Goal: Task Accomplishment & Management: Complete application form

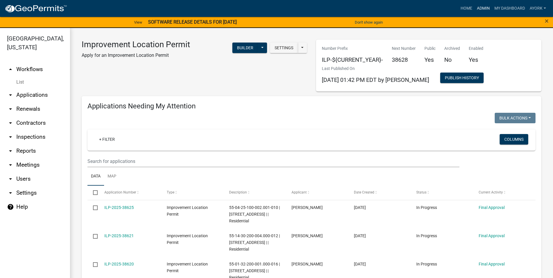
click at [486, 9] on link "Admin" at bounding box center [482, 8] width 17 height 11
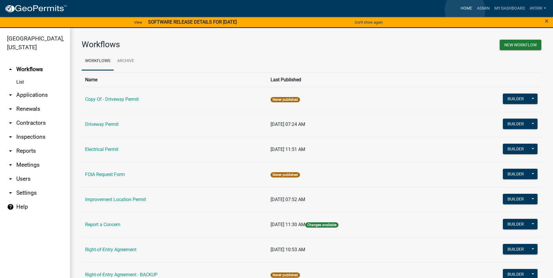
click at [465, 10] on link "Home" at bounding box center [466, 8] width 16 height 11
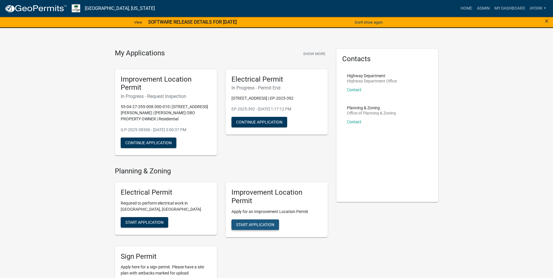
click at [263, 222] on span "Start Application" at bounding box center [255, 224] width 38 height 5
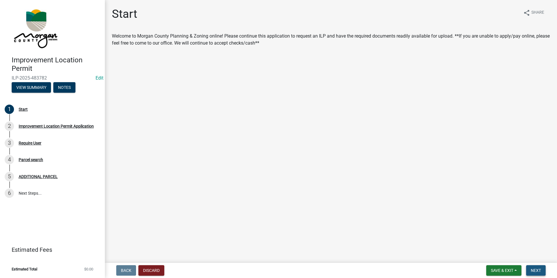
click at [540, 274] on button "Next" at bounding box center [536, 270] width 20 height 10
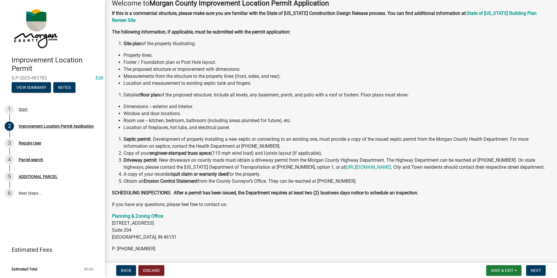
scroll to position [60, 0]
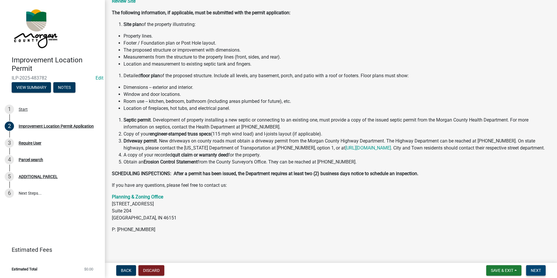
click at [537, 272] on span "Next" at bounding box center [536, 270] width 10 height 5
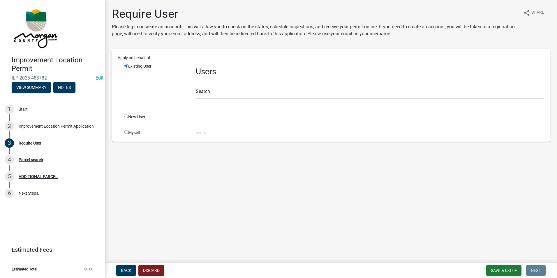
click at [126, 117] on input "radio" at bounding box center [126, 117] width 4 height 4
radio input "true"
radio input "false"
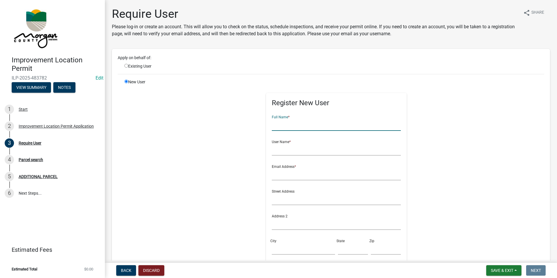
click at [278, 129] on input "text" at bounding box center [336, 125] width 129 height 12
type input "[PERSON_NAME]"
click at [287, 154] on input "text" at bounding box center [336, 150] width 129 height 12
type input "jameshibbard"
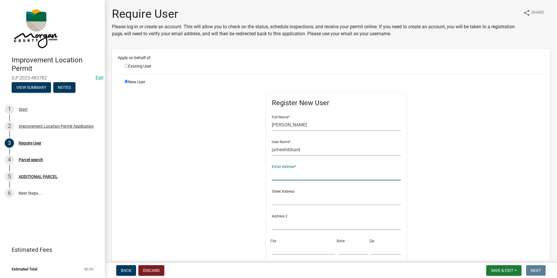
click at [285, 174] on input "text" at bounding box center [336, 174] width 129 height 12
type input "[EMAIL_ADDRESS][DOMAIN_NAME]"
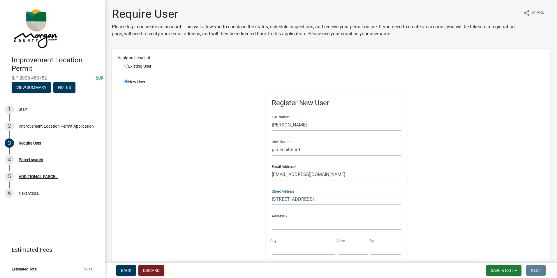
type input "[STREET_ADDRESS]"
type input "[GEOGRAPHIC_DATA]"
type input "IN"
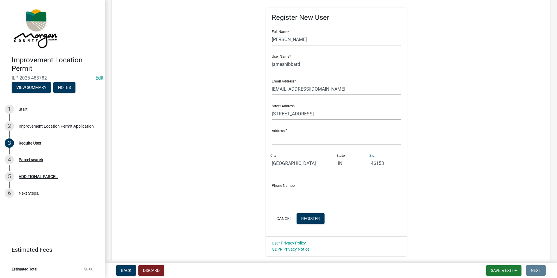
scroll to position [117, 0]
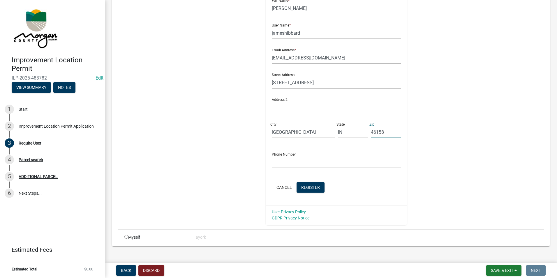
type input "46158"
click at [277, 160] on input "text" at bounding box center [336, 162] width 129 height 12
type input "3176909035"
click at [314, 185] on span "Register" at bounding box center [310, 187] width 19 height 5
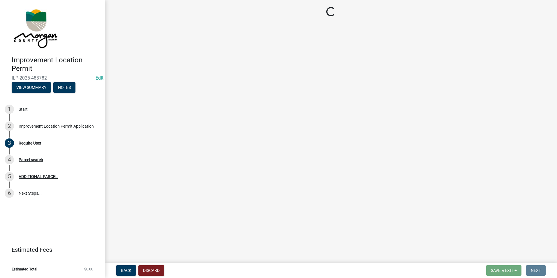
scroll to position [0, 0]
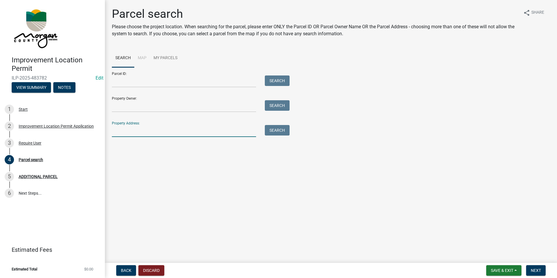
click at [134, 128] on input "Property Address:" at bounding box center [184, 131] width 144 height 12
type input "10089"
click at [274, 132] on button "Search" at bounding box center [277, 130] width 25 height 10
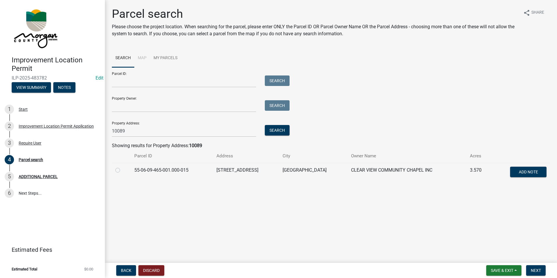
click at [122, 167] on label at bounding box center [122, 167] width 0 height 0
click at [122, 168] on input "radio" at bounding box center [124, 169] width 4 height 4
radio input "true"
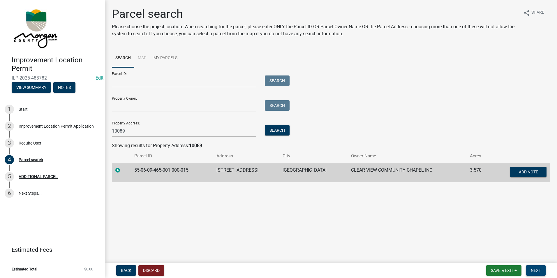
click at [537, 273] on span "Next" at bounding box center [536, 270] width 10 height 5
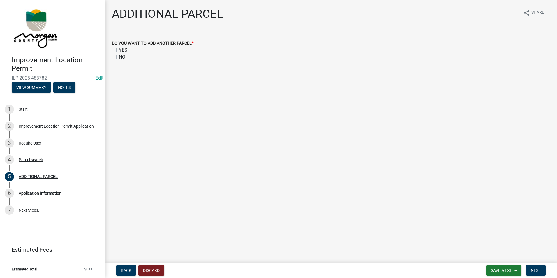
click at [119, 58] on label "NO" at bounding box center [122, 57] width 6 height 7
click at [119, 57] on input "NO" at bounding box center [121, 56] width 4 height 4
checkbox input "true"
checkbox input "false"
checkbox input "true"
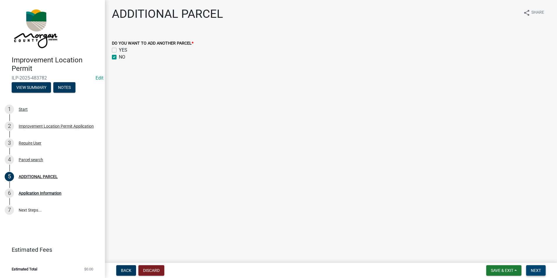
click at [534, 267] on button "Next" at bounding box center [536, 270] width 20 height 10
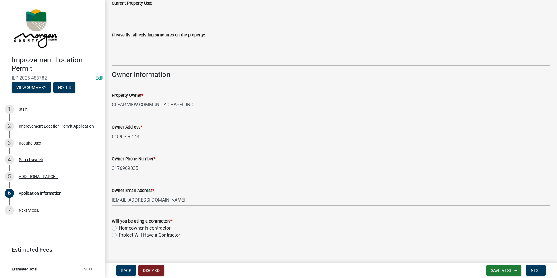
scroll to position [219, 0]
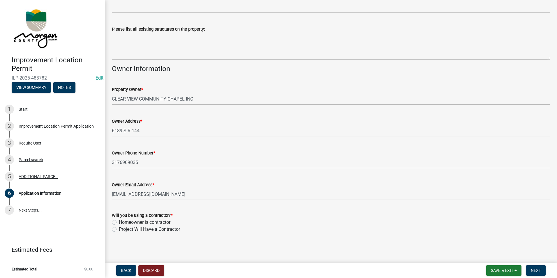
click at [119, 230] on label "Project Will Have a Contractor" at bounding box center [149, 229] width 61 height 7
click at [119, 230] on input "Project Will Have a Contractor" at bounding box center [121, 228] width 4 height 4
radio input "true"
click at [539, 272] on span "Next" at bounding box center [536, 270] width 10 height 5
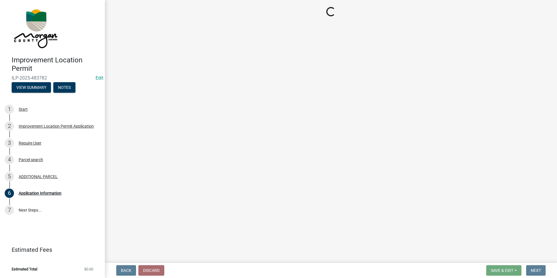
scroll to position [0, 0]
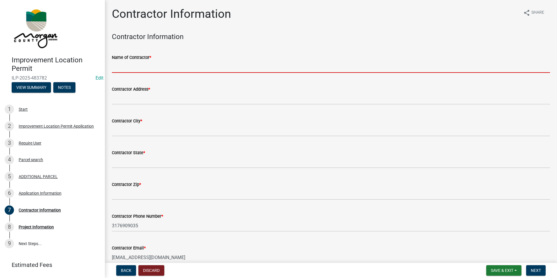
click at [131, 69] on input "Name of Contractor *" at bounding box center [331, 67] width 438 height 12
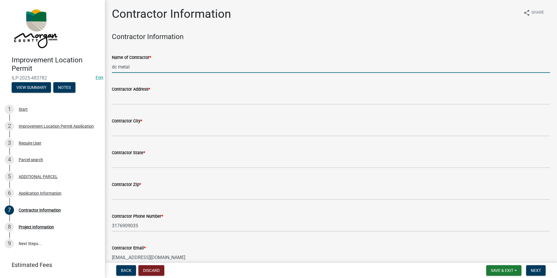
type input "dc metal"
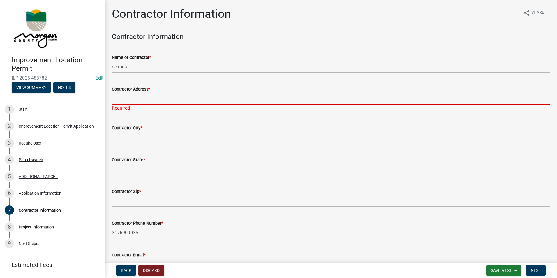
paste input "[STREET_ADDRESS][US_STATE]"
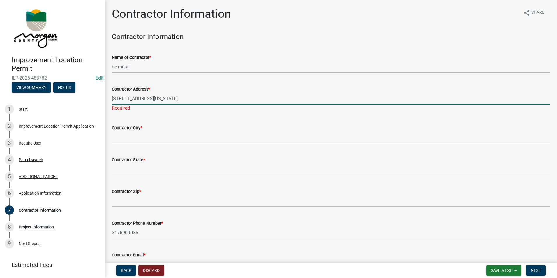
type input "[STREET_ADDRESS][US_STATE]"
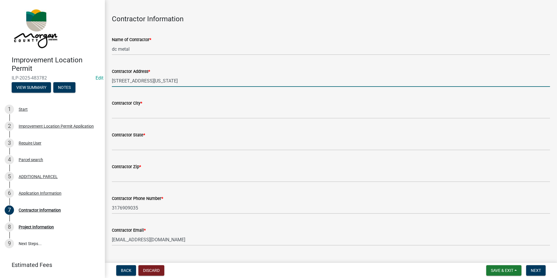
scroll to position [29, 0]
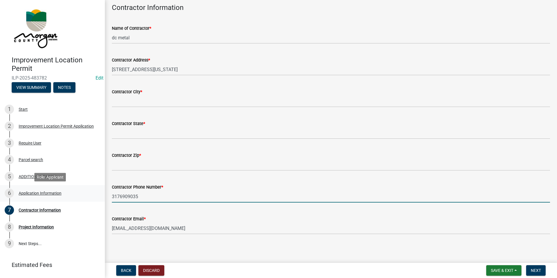
drag, startPoint x: 142, startPoint y: 198, endPoint x: 90, endPoint y: 189, distance: 53.0
click at [90, 189] on div "Improvement Location Permit ILP-2025-483782 Edit View Summary Notes 1 Start 2 I…" at bounding box center [278, 139] width 557 height 278
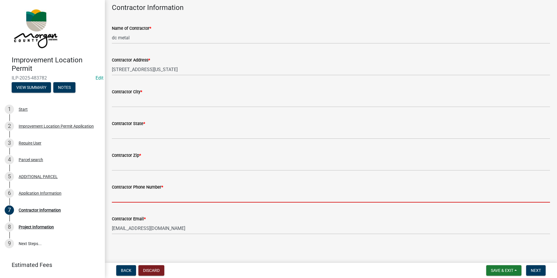
paste input "[PHONE_NUMBER]"
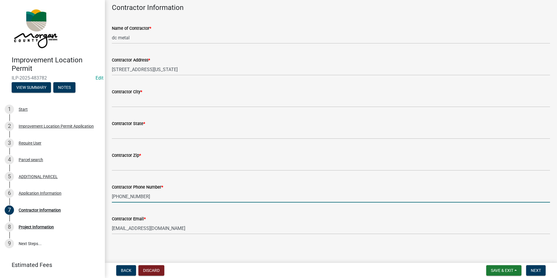
type input "[PHONE_NUMBER]"
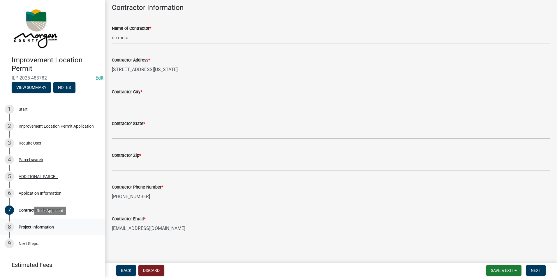
drag, startPoint x: 164, startPoint y: 229, endPoint x: 86, endPoint y: 218, distance: 78.9
click at [86, 218] on div "Improvement Location Permit ILP-2025-483782 Edit View Summary Notes 1 Start 2 I…" at bounding box center [278, 139] width 557 height 278
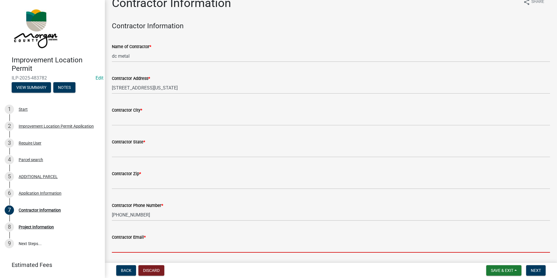
scroll to position [0, 0]
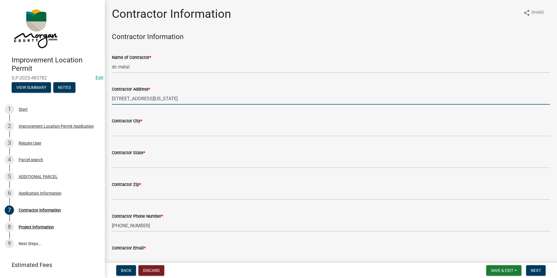
drag, startPoint x: 175, startPoint y: 97, endPoint x: 151, endPoint y: 99, distance: 23.6
click at [151, 99] on input "[STREET_ADDRESS][US_STATE]" at bounding box center [331, 99] width 438 height 12
type input "[STREET_ADDRESS][US_STATE]"
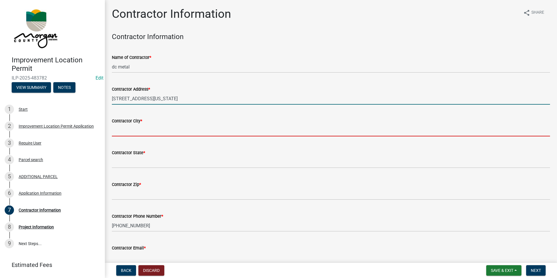
click at [145, 131] on input "Contractor City *" at bounding box center [331, 130] width 438 height 12
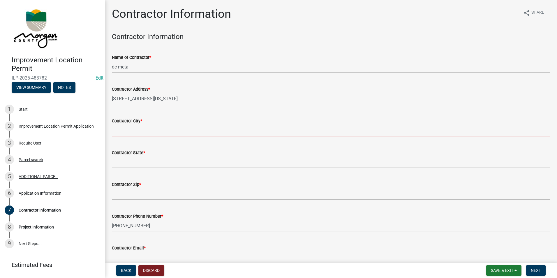
paste input "Cannelburg"
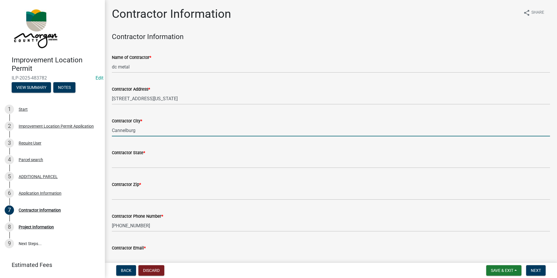
type input "Cannelburg"
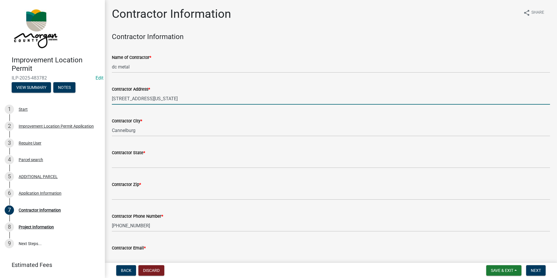
drag, startPoint x: 176, startPoint y: 102, endPoint x: 152, endPoint y: 98, distance: 24.8
click at [152, 98] on input "[STREET_ADDRESS][US_STATE]" at bounding box center [331, 99] width 438 height 12
type input "[STREET_ADDRESS]"
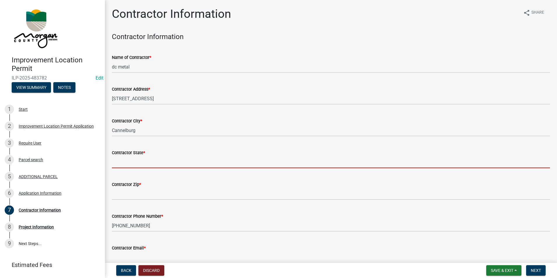
paste input "[US_STATE]"
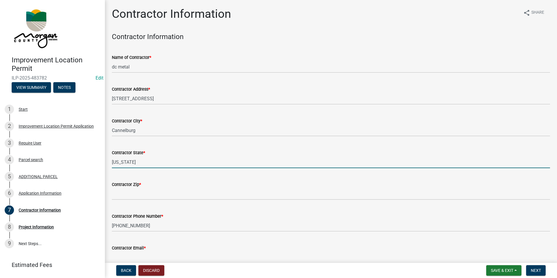
type input "[US_STATE]"
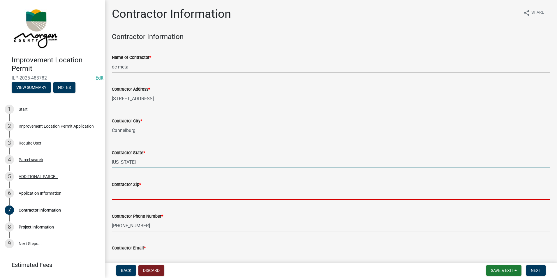
click at [130, 196] on input "Contractor Zip *" at bounding box center [331, 194] width 438 height 12
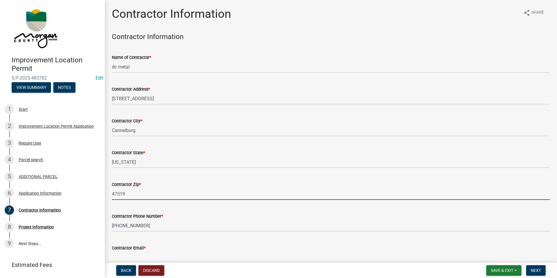
type input "47519"
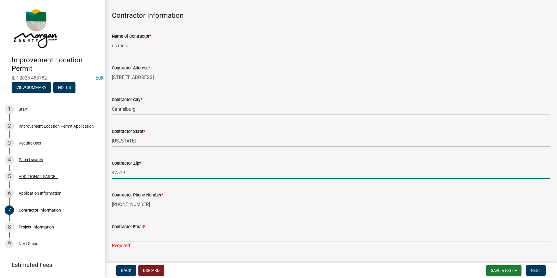
scroll to position [37, 0]
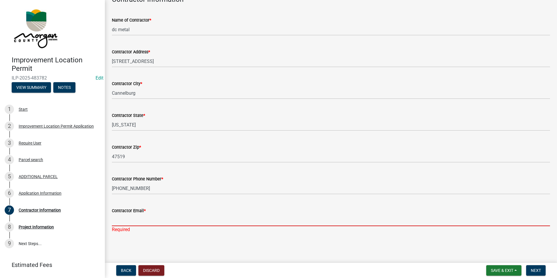
paste input "[EMAIL_ADDRESS][DOMAIN_NAME]"
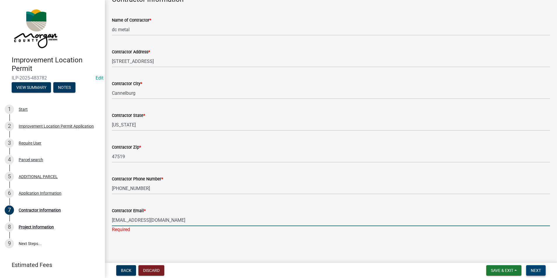
click at [533, 267] on button "Next" at bounding box center [536, 270] width 20 height 10
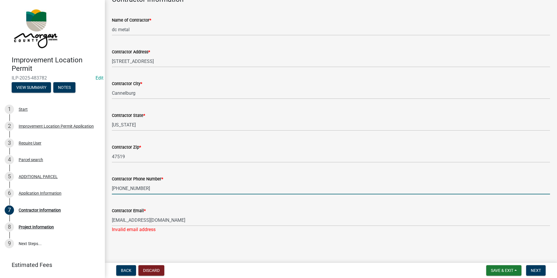
click at [213, 194] on input "[PHONE_NUMBER]" at bounding box center [331, 188] width 438 height 12
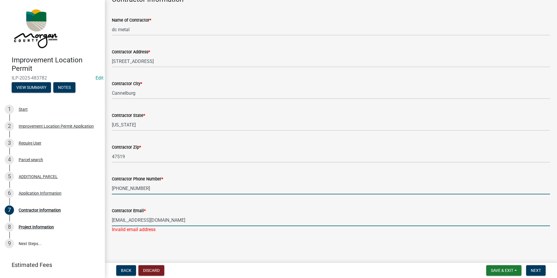
click at [191, 225] on input "[EMAIL_ADDRESS][DOMAIN_NAME]" at bounding box center [331, 220] width 438 height 12
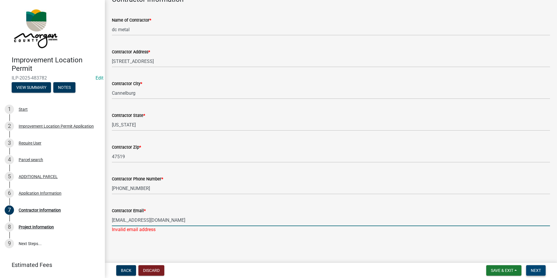
click at [534, 269] on span "Next" at bounding box center [536, 270] width 10 height 5
click at [171, 224] on input "[EMAIL_ADDRESS][DOMAIN_NAME]" at bounding box center [331, 220] width 438 height 12
type input "[EMAIL_ADDRESS][DOMAIN_NAME]"
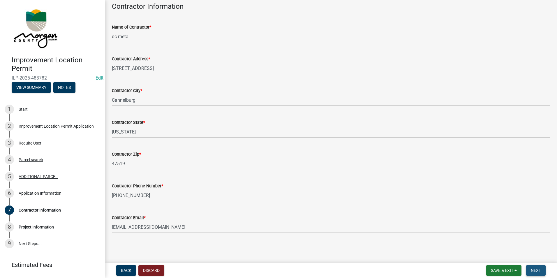
click at [532, 270] on span "Next" at bounding box center [536, 270] width 10 height 5
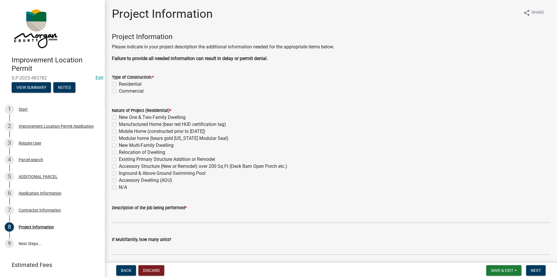
click at [119, 90] on label "Commercial" at bounding box center [131, 91] width 25 height 7
click at [119, 90] on input "Commercial" at bounding box center [121, 90] width 4 height 4
radio input "true"
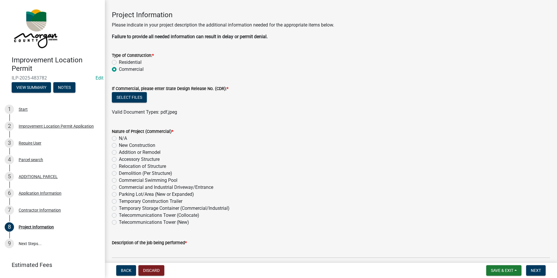
scroll to position [29, 0]
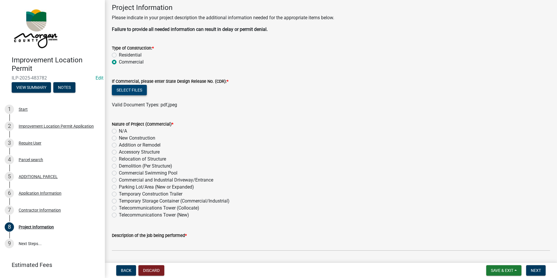
drag, startPoint x: 128, startPoint y: 90, endPoint x: 172, endPoint y: 90, distance: 44.9
click at [175, 89] on div "Select files" at bounding box center [331, 91] width 438 height 12
click at [497, 269] on span "Save & Exit" at bounding box center [502, 270] width 22 height 5
click at [489, 242] on button "Save" at bounding box center [498, 241] width 47 height 14
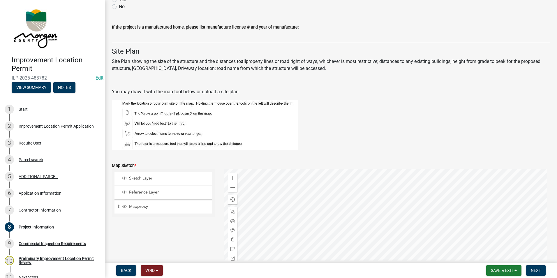
scroll to position [1165, 0]
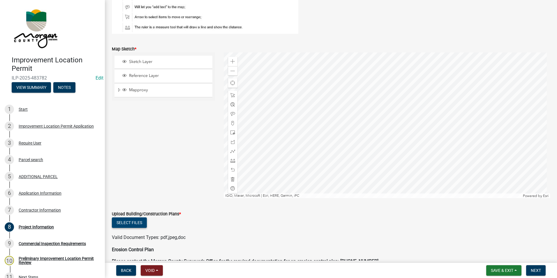
click at [133, 220] on button "Select files" at bounding box center [129, 222] width 35 height 10
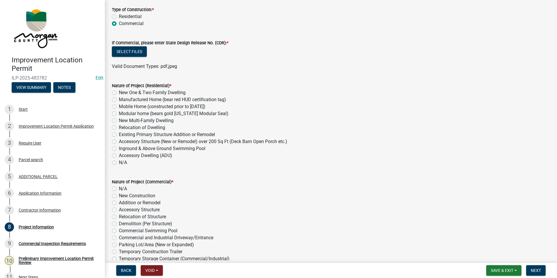
scroll to position [0, 0]
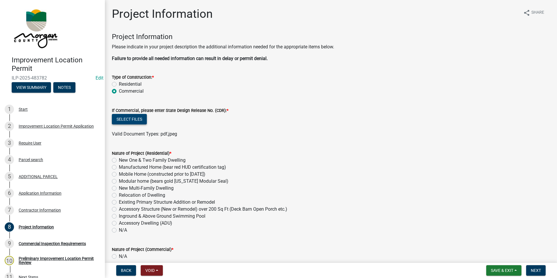
click at [136, 120] on button "Select files" at bounding box center [129, 119] width 35 height 10
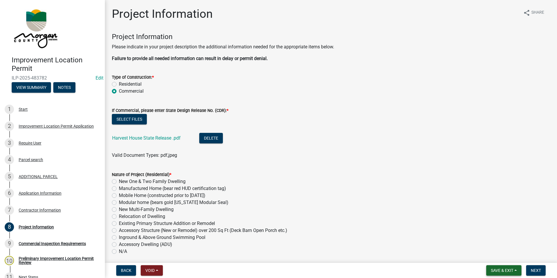
click at [507, 267] on button "Save & Exit" at bounding box center [503, 270] width 35 height 10
click at [489, 240] on button "Save" at bounding box center [498, 241] width 47 height 14
click at [40, 190] on div "6 Application Information" at bounding box center [50, 193] width 91 height 9
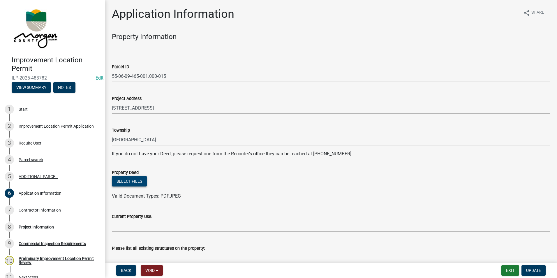
click at [114, 183] on button "Select files" at bounding box center [129, 181] width 35 height 10
click at [131, 179] on button "Select files" at bounding box center [129, 181] width 35 height 10
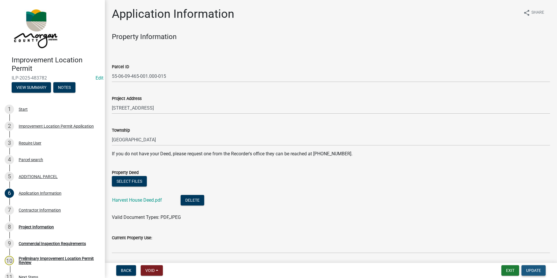
click at [541, 274] on button "Update" at bounding box center [534, 270] width 24 height 10
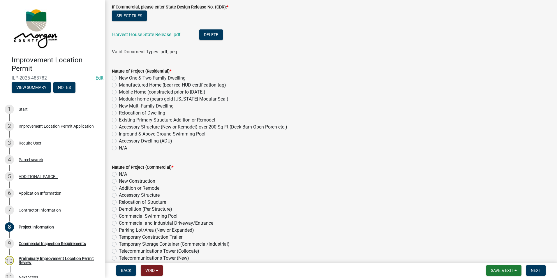
scroll to position [117, 0]
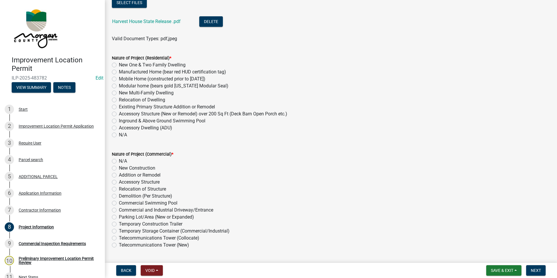
click at [119, 136] on label "N/A" at bounding box center [123, 134] width 8 height 7
click at [119, 135] on input "N/A" at bounding box center [121, 133] width 4 height 4
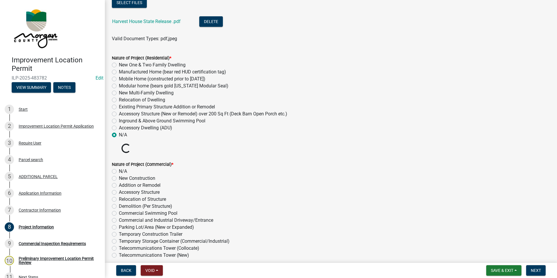
radio input "true"
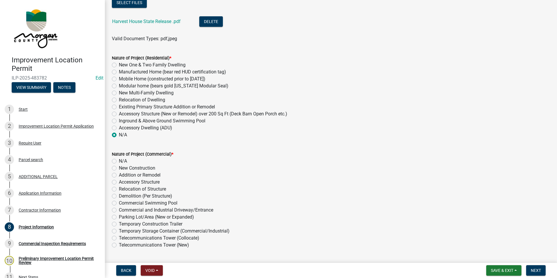
scroll to position [175, 0]
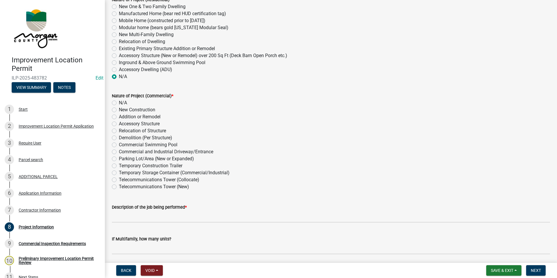
click at [111, 117] on div "Nature of Project (Commercial) * N/A New Construction Addition or Remodel Acces…" at bounding box center [331, 137] width 447 height 105
click at [119, 117] on label "Addition or Remodel" at bounding box center [140, 116] width 42 height 7
click at [119, 117] on input "Addition or Remodel" at bounding box center [121, 115] width 4 height 4
radio input "true"
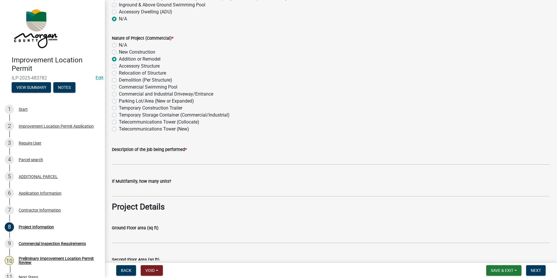
scroll to position [233, 0]
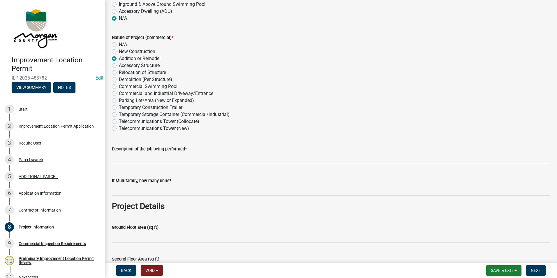
click at [141, 157] on input "Description of the job being performed *" at bounding box center [331, 158] width 438 height 12
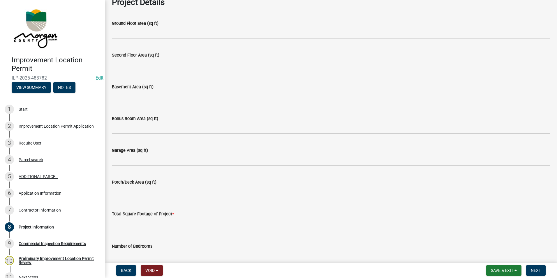
scroll to position [466, 0]
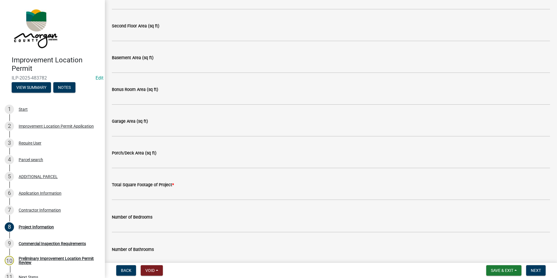
type input "sanctuary addition"
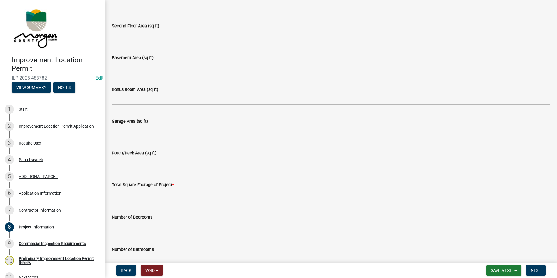
click at [150, 190] on input "text" at bounding box center [331, 194] width 438 height 12
click at [140, 195] on input "text" at bounding box center [331, 194] width 438 height 12
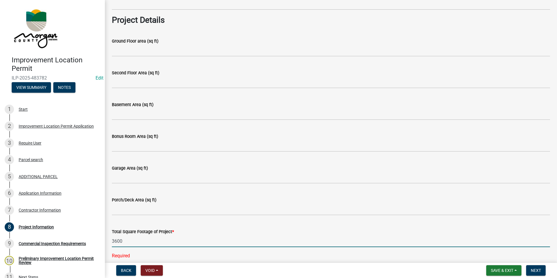
scroll to position [408, 0]
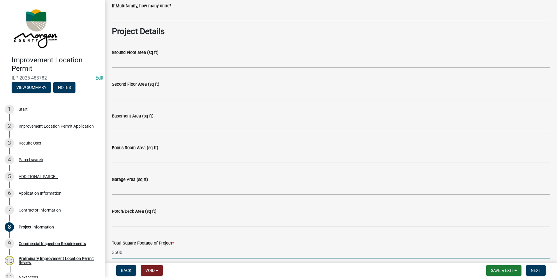
type input "3600"
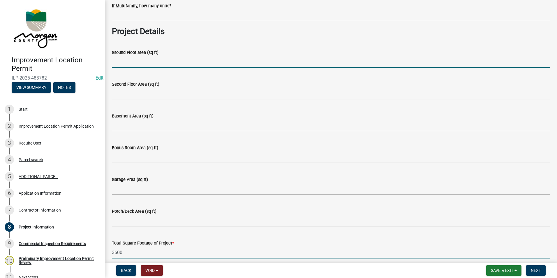
click at [151, 67] on input "Ground Floor area (sq ft)" at bounding box center [331, 62] width 438 height 12
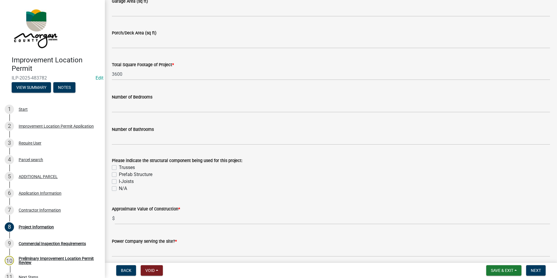
scroll to position [612, 0]
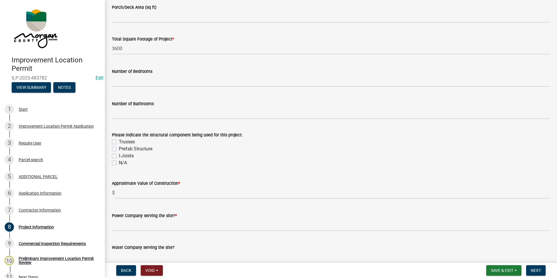
type input "3600"
click at [119, 141] on label "Trusses" at bounding box center [127, 141] width 16 height 7
click at [119, 141] on input "Trusses" at bounding box center [121, 140] width 4 height 4
checkbox input "true"
checkbox input "false"
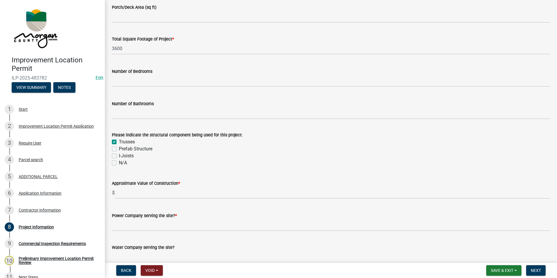
checkbox input "false"
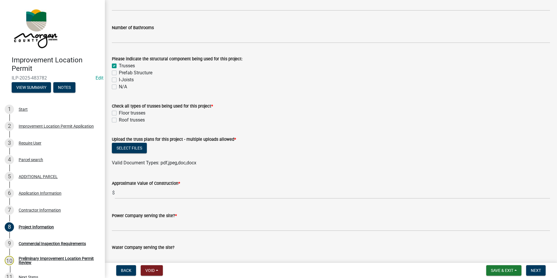
scroll to position [699, 0]
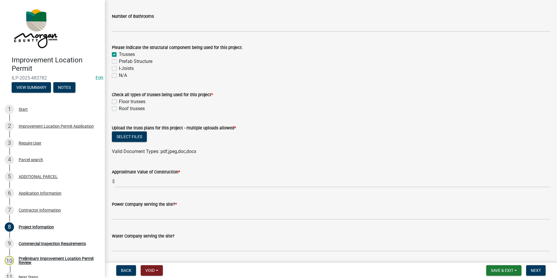
click at [119, 108] on label "Roof trusses" at bounding box center [132, 108] width 26 height 7
click at [119, 108] on input "Roof trusses" at bounding box center [121, 107] width 4 height 4
checkbox input "true"
checkbox input "false"
checkbox input "true"
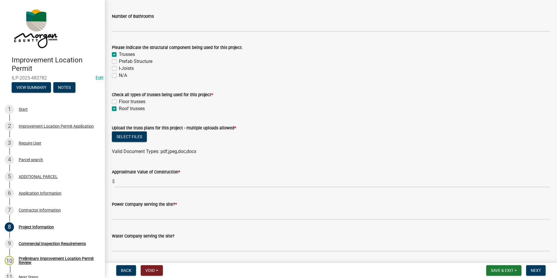
scroll to position [758, 0]
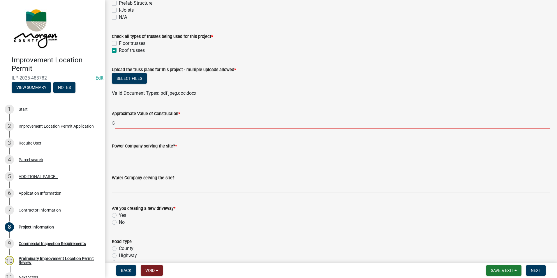
click at [147, 124] on input "text" at bounding box center [332, 123] width 435 height 12
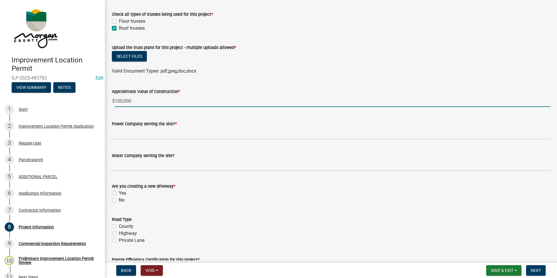
scroll to position [787, 0]
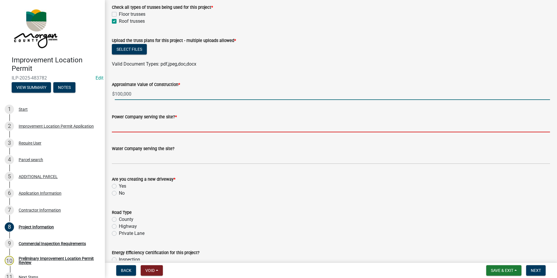
type input "100000"
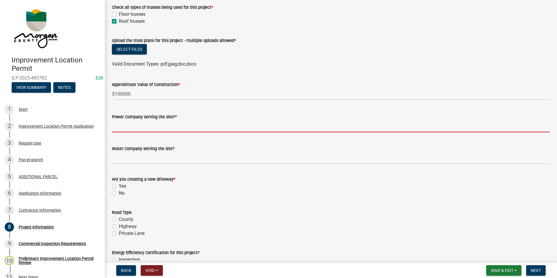
click at [150, 126] on input "Power Company serving the site? *" at bounding box center [331, 126] width 438 height 12
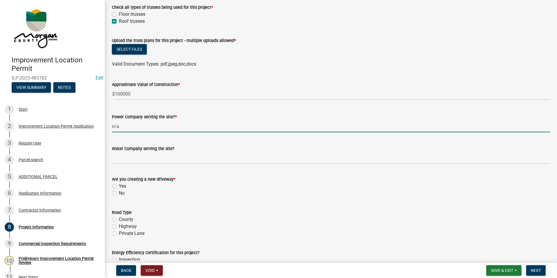
type input "n/a"
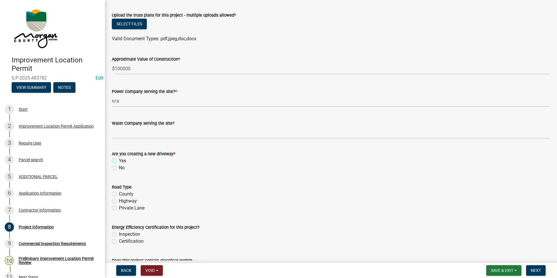
scroll to position [845, 0]
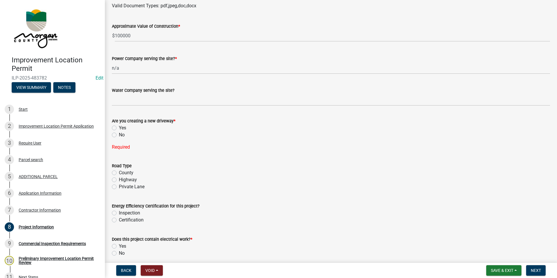
click at [119, 134] on label "No" at bounding box center [122, 134] width 6 height 7
click at [119, 134] on input "No" at bounding box center [121, 133] width 4 height 4
radio input "true"
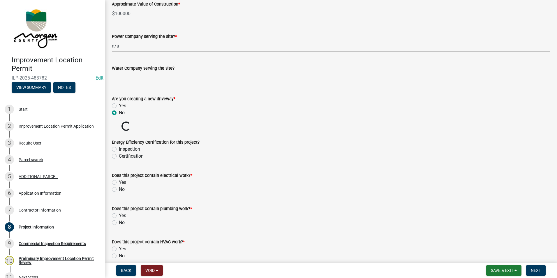
scroll to position [874, 0]
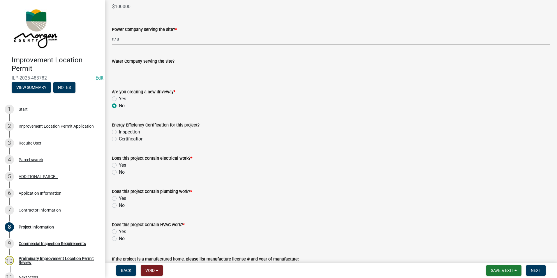
click at [119, 165] on label "Yes" at bounding box center [122, 165] width 7 height 7
click at [119, 165] on input "Yes" at bounding box center [121, 164] width 4 height 4
radio input "true"
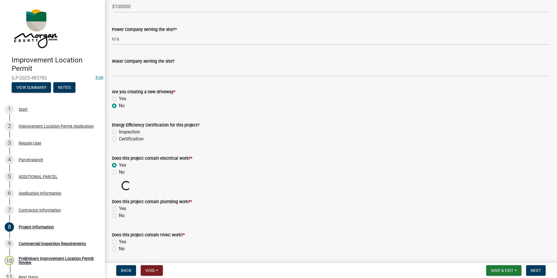
scroll to position [903, 0]
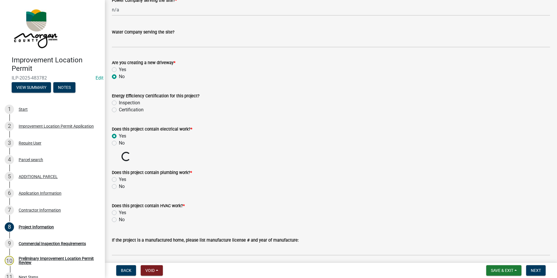
click at [119, 186] on label "No" at bounding box center [122, 186] width 6 height 7
click at [119, 186] on input "No" at bounding box center [121, 185] width 4 height 4
radio input "true"
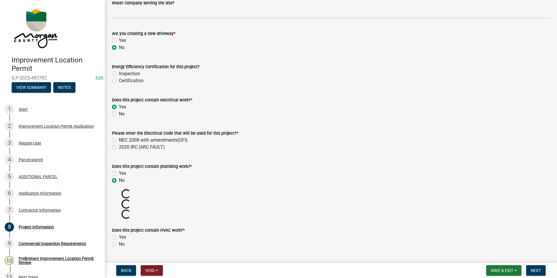
scroll to position [961, 0]
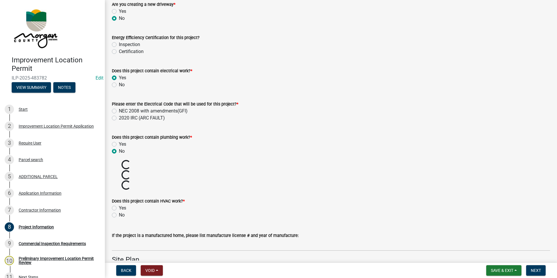
click at [119, 214] on label "No" at bounding box center [122, 215] width 6 height 7
click at [119, 214] on input "No" at bounding box center [121, 214] width 4 height 4
radio input "true"
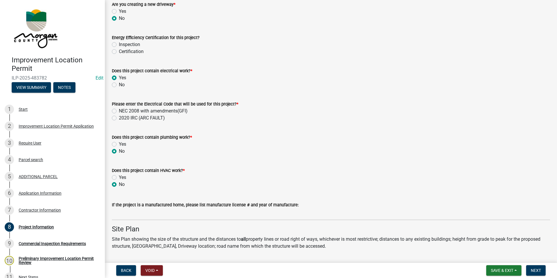
click at [119, 112] on label "NEC 2008 with amendments(GFI)" at bounding box center [153, 111] width 69 height 7
click at [119, 111] on input "NEC 2008 with amendments(GFI)" at bounding box center [121, 110] width 4 height 4
radio input "true"
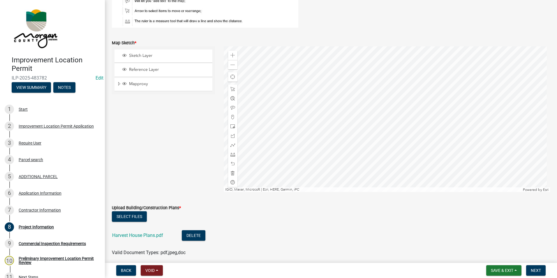
scroll to position [1311, 0]
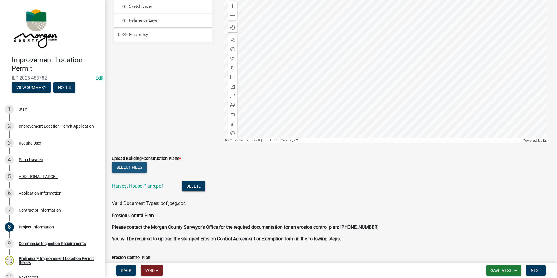
click at [138, 166] on button "Select files" at bounding box center [129, 167] width 35 height 10
click at [232, 67] on span at bounding box center [232, 68] width 5 height 5
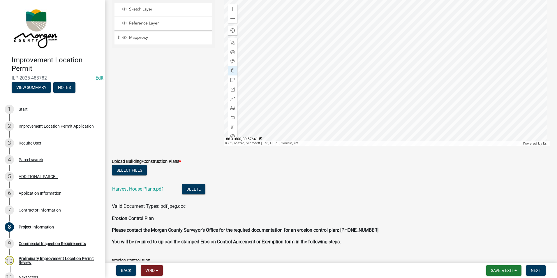
click at [383, 71] on div at bounding box center [387, 73] width 327 height 146
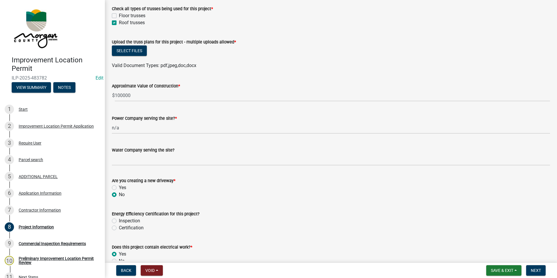
scroll to position [818, 0]
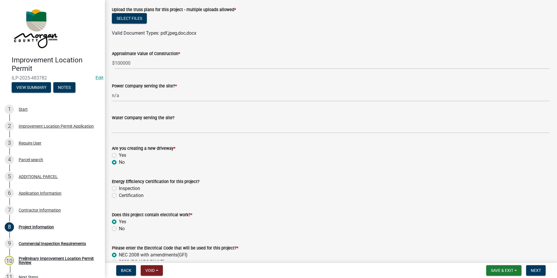
click at [119, 189] on label "Inspection" at bounding box center [129, 188] width 21 height 7
click at [119, 189] on input "Inspection" at bounding box center [121, 187] width 4 height 4
radio input "true"
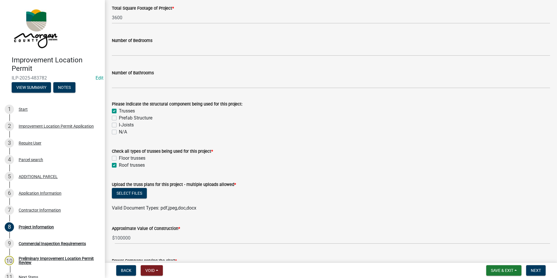
scroll to position [672, 0]
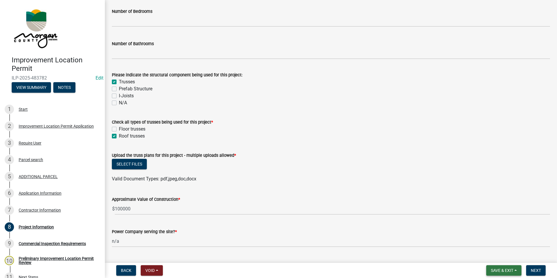
click at [504, 269] on span "Save & Exit" at bounding box center [502, 270] width 22 height 5
click at [488, 240] on button "Save" at bounding box center [498, 241] width 47 height 14
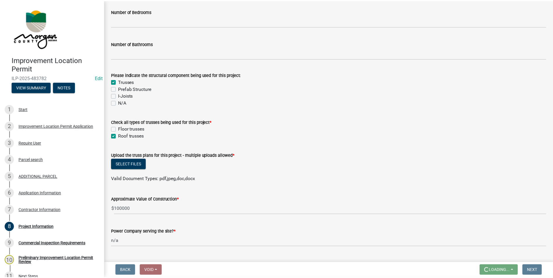
scroll to position [0, 0]
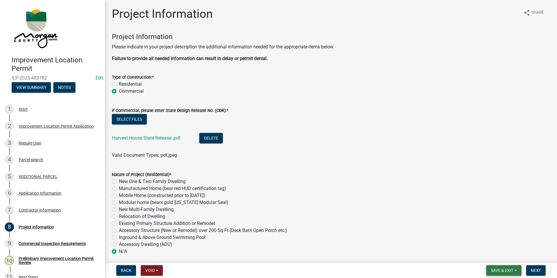
click at [510, 268] on span "Save & Exit" at bounding box center [502, 270] width 22 height 5
click at [499, 257] on button "Save & Exit" at bounding box center [498, 255] width 47 height 14
